Goal: Consume media (video, audio): Consume media (video, audio)

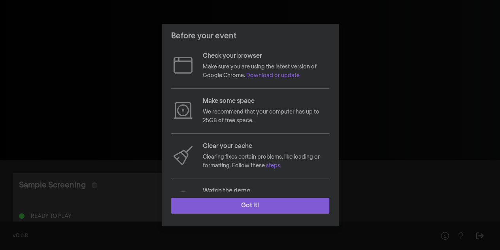
click at [234, 206] on button "Got it!" at bounding box center [250, 205] width 158 height 16
click at [220, 207] on button "Got it!" at bounding box center [250, 205] width 158 height 16
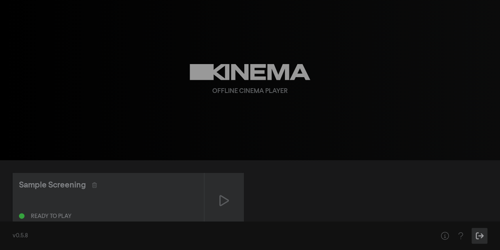
click at [477, 234] on icon "Sign Out" at bounding box center [479, 235] width 10 height 8
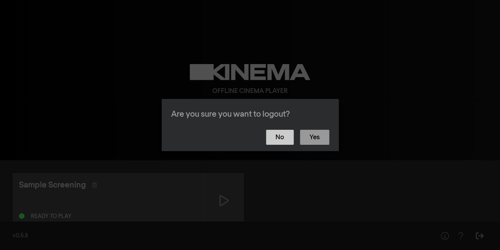
click at [278, 139] on button "No" at bounding box center [280, 137] width 28 height 15
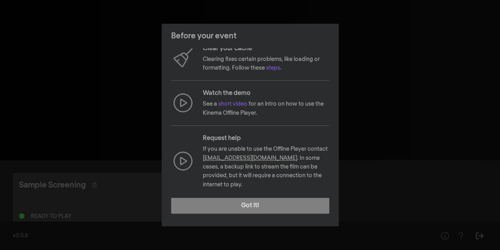
scroll to position [98, 0]
click at [233, 102] on link "short video" at bounding box center [232, 104] width 29 height 6
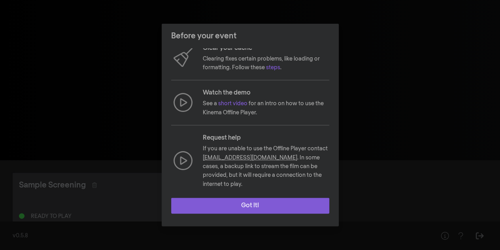
click at [280, 205] on button "Got it!" at bounding box center [250, 205] width 158 height 16
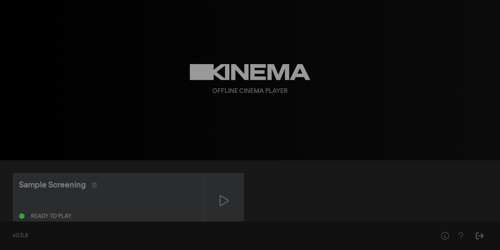
drag, startPoint x: 280, startPoint y: 205, endPoint x: 385, endPoint y: 216, distance: 105.2
click at [385, 216] on div "Sample Screening Ready to play" at bounding box center [250, 201] width 474 height 56
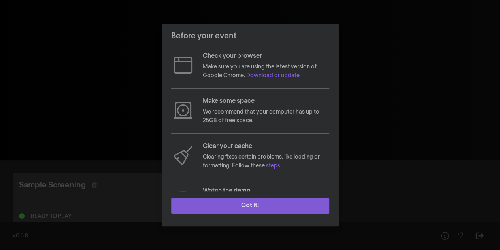
click at [300, 203] on button "Got it!" at bounding box center [250, 205] width 158 height 16
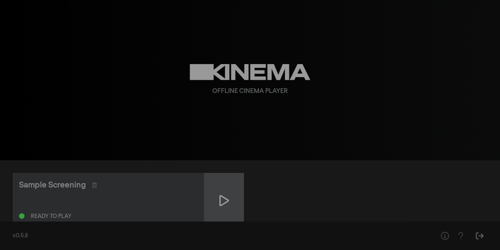
click at [223, 198] on icon at bounding box center [223, 200] width 9 height 13
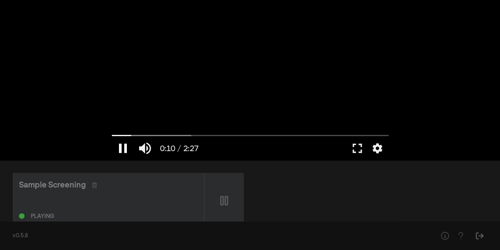
click at [124, 147] on button "pause" at bounding box center [123, 148] width 22 height 24
type input "10.530167"
click at [367, 190] on div "Sample Screening Ready to play" at bounding box center [250, 201] width 474 height 56
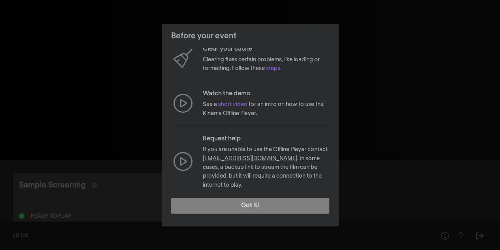
scroll to position [97, 0]
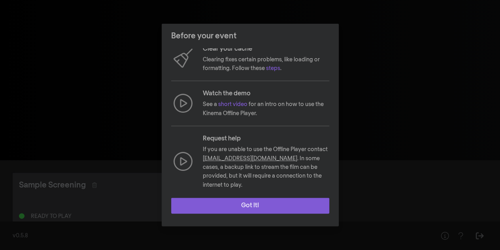
click at [292, 204] on button "Got it!" at bounding box center [250, 205] width 158 height 16
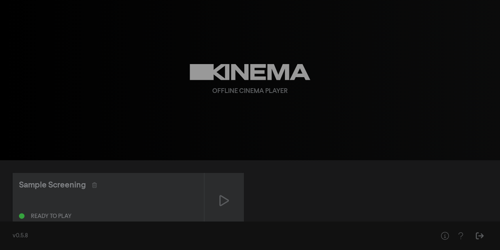
click at [115, 188] on div "Sample Screening" at bounding box center [108, 185] width 178 height 12
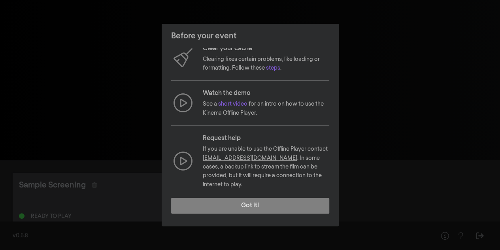
scroll to position [97, 0]
click at [250, 157] on link "[EMAIL_ADDRESS][DOMAIN_NAME]" at bounding box center [250, 159] width 94 height 6
drag, startPoint x: 225, startPoint y: 155, endPoint x: 276, endPoint y: 159, distance: 50.7
click at [276, 159] on p "If you are unable to use the Offline Player contact hello@kinema.com . In some …" at bounding box center [266, 166] width 126 height 44
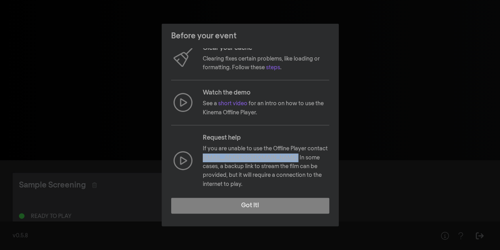
copy p "hello@kinema.com ."
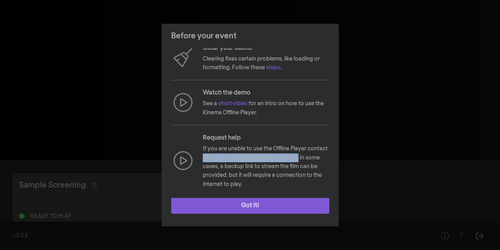
drag, startPoint x: 295, startPoint y: 206, endPoint x: 273, endPoint y: 205, distance: 21.3
click at [273, 205] on button "Got it!" at bounding box center [250, 205] width 158 height 16
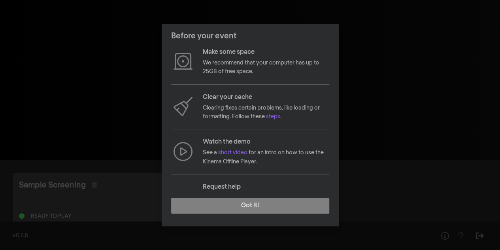
scroll to position [49, 0]
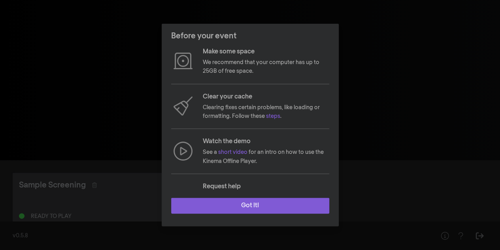
click at [287, 206] on button "Got it!" at bounding box center [250, 205] width 158 height 16
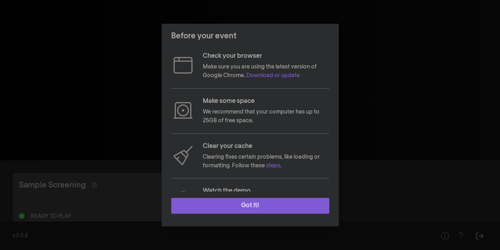
click at [306, 207] on button "Got it!" at bounding box center [250, 205] width 158 height 16
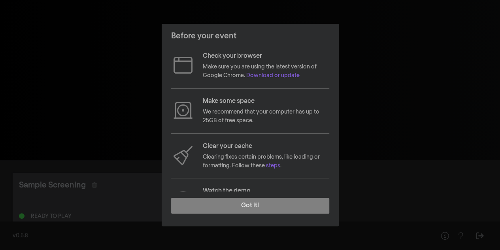
click at [167, 66] on div "Check your browser Make sure you are using the latest version of Google Chrome.…" at bounding box center [250, 119] width 177 height 143
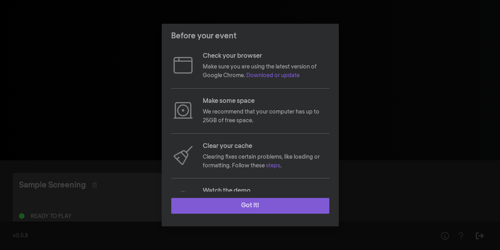
click at [299, 203] on button "Got it!" at bounding box center [250, 205] width 158 height 16
